Goal: Use online tool/utility: Utilize a website feature to perform a specific function

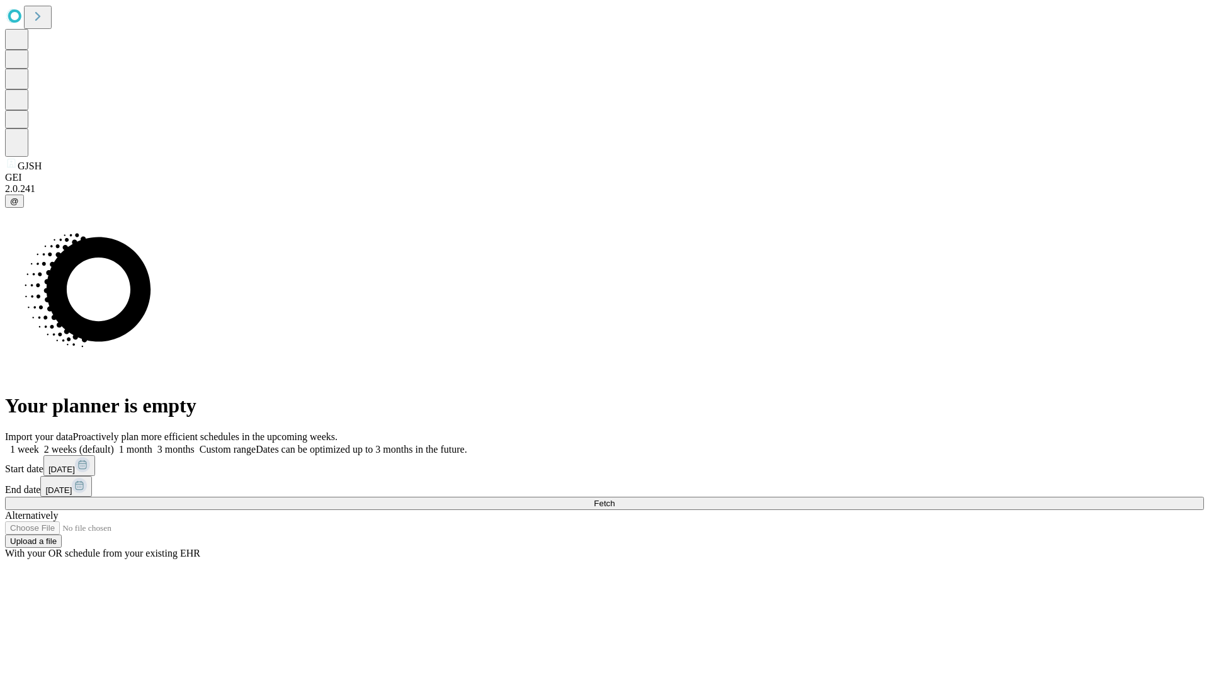
click at [614, 499] on span "Fetch" at bounding box center [604, 503] width 21 height 9
